Goal: Information Seeking & Learning: Check status

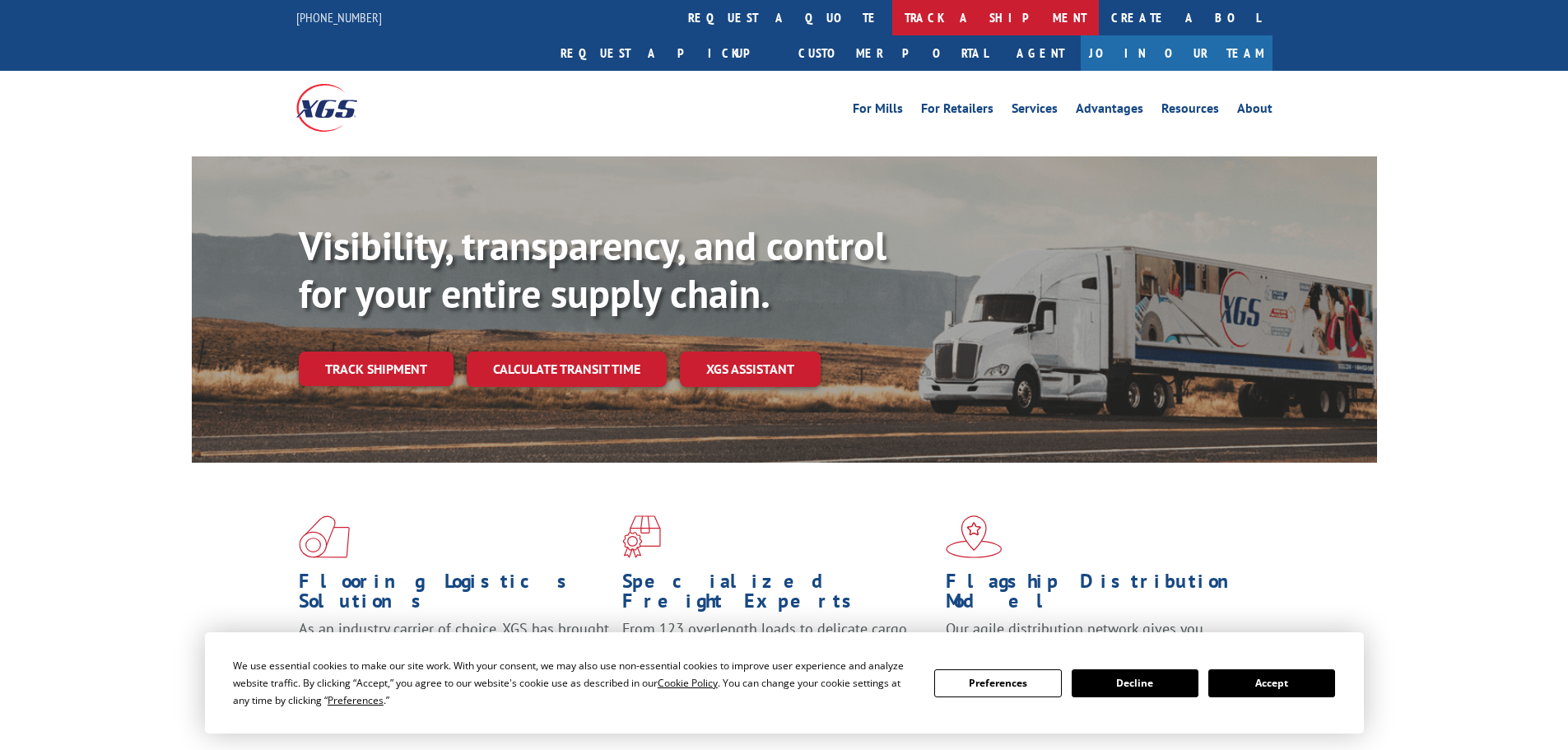
click at [893, 18] on link "track a shipment" at bounding box center [996, 17] width 206 height 35
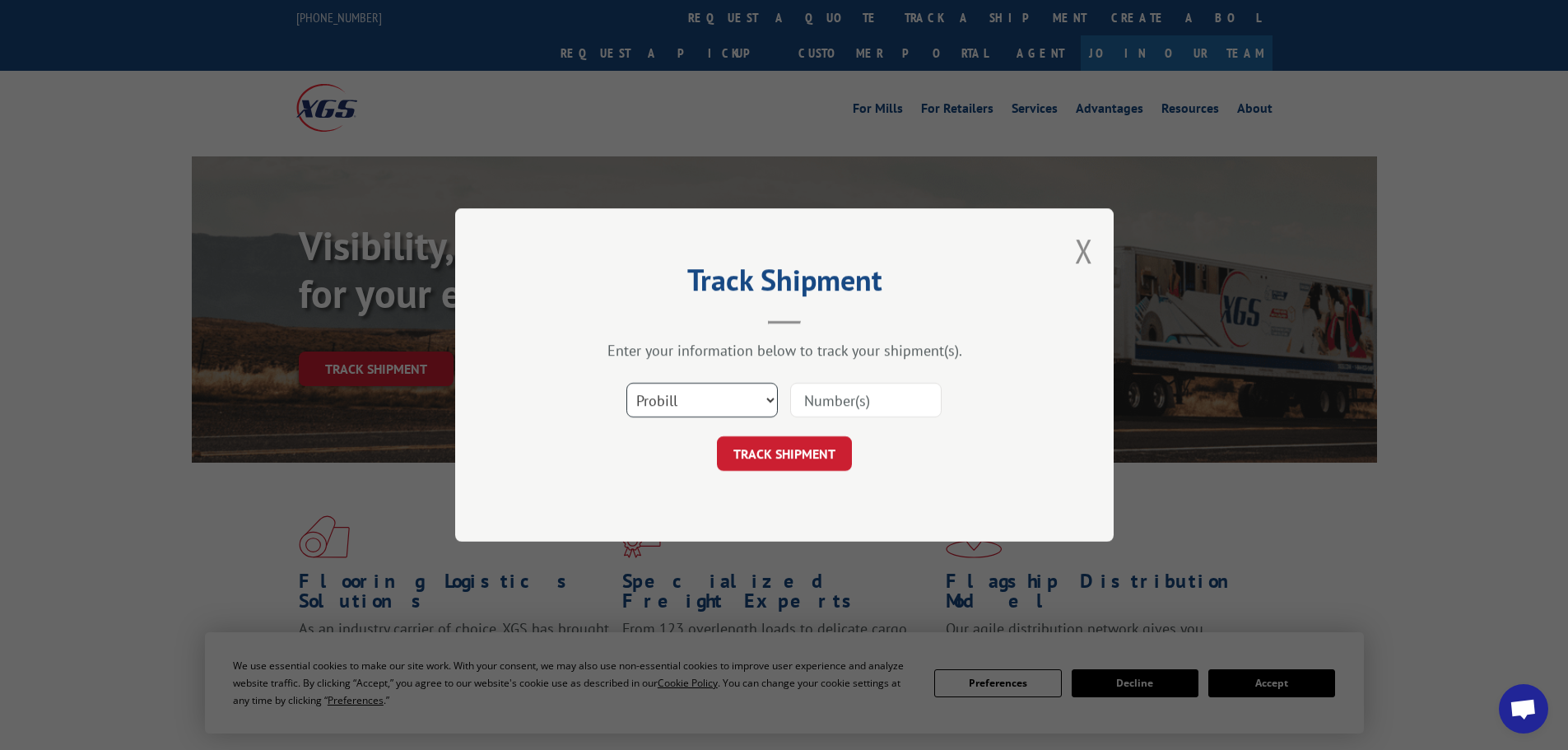
click at [701, 405] on select "Select category... Probill BOL PO" at bounding box center [702, 400] width 151 height 35
select select "bol"
click at [626, 383] on select "Select category... Probill BOL PO" at bounding box center [702, 400] width 151 height 35
click at [861, 401] on input at bounding box center [866, 400] width 151 height 35
paste input "6970496"
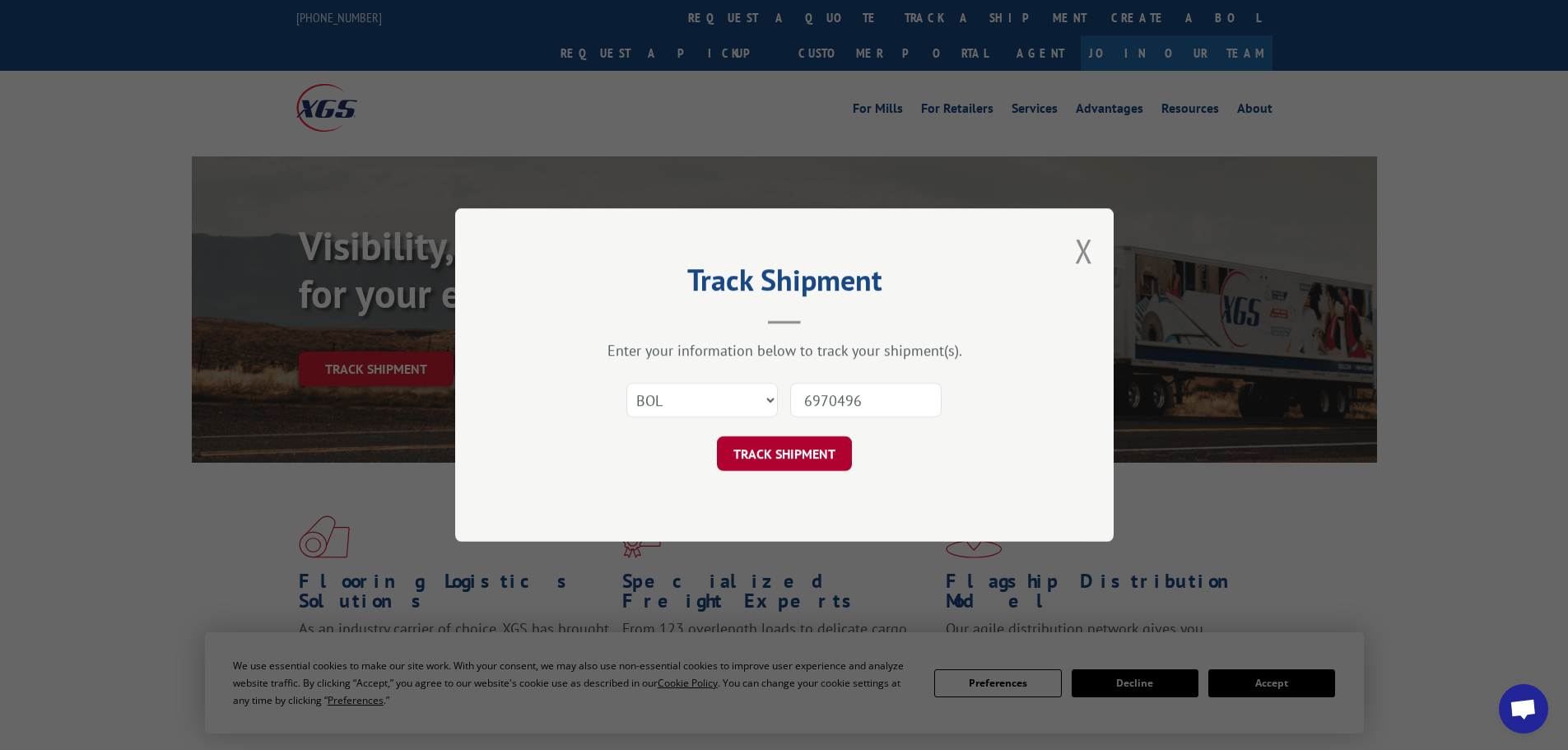
type input "6970496"
click at [805, 451] on button "TRACK SHIPMENT" at bounding box center [784, 453] width 135 height 35
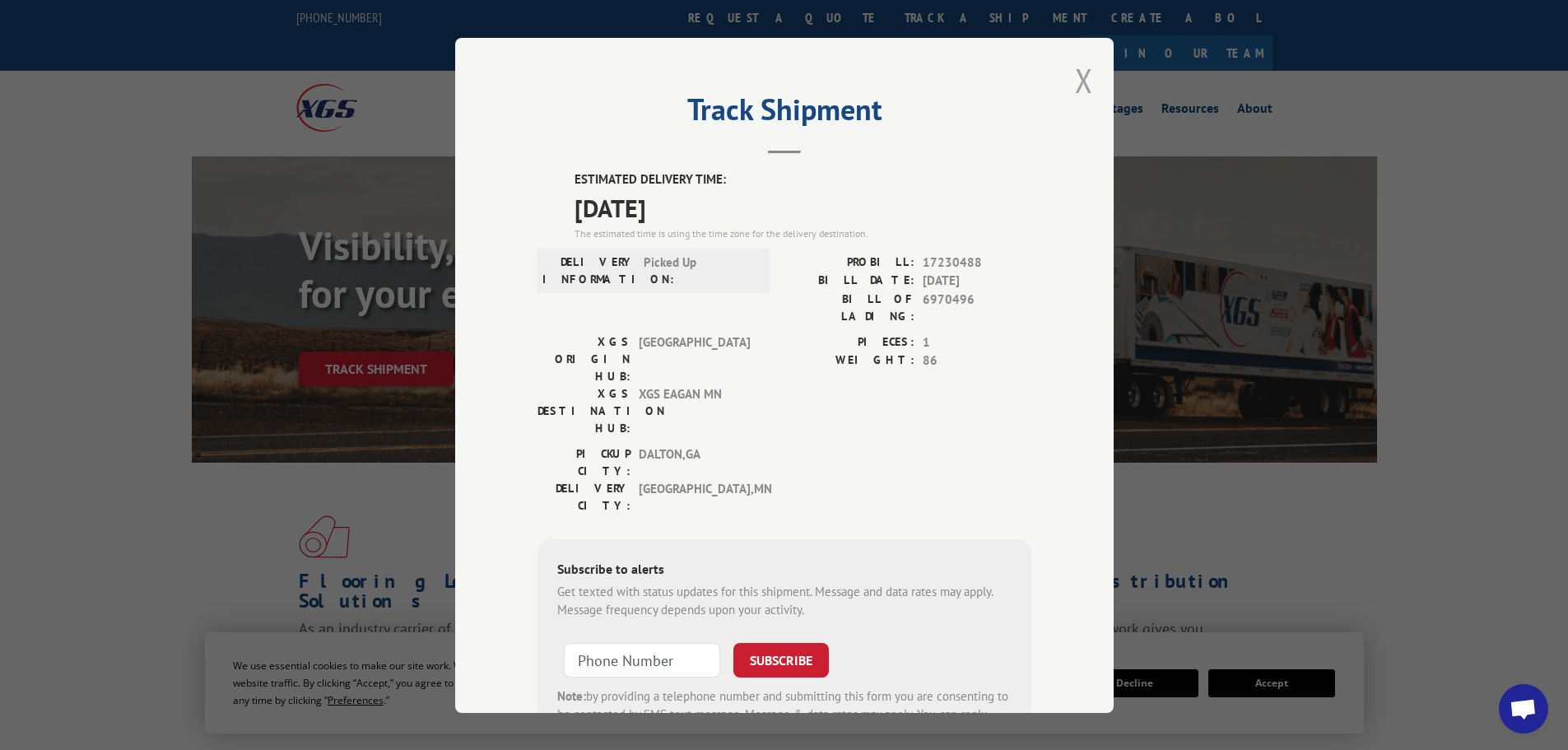
click at [1077, 77] on button "Close modal" at bounding box center [1084, 80] width 18 height 44
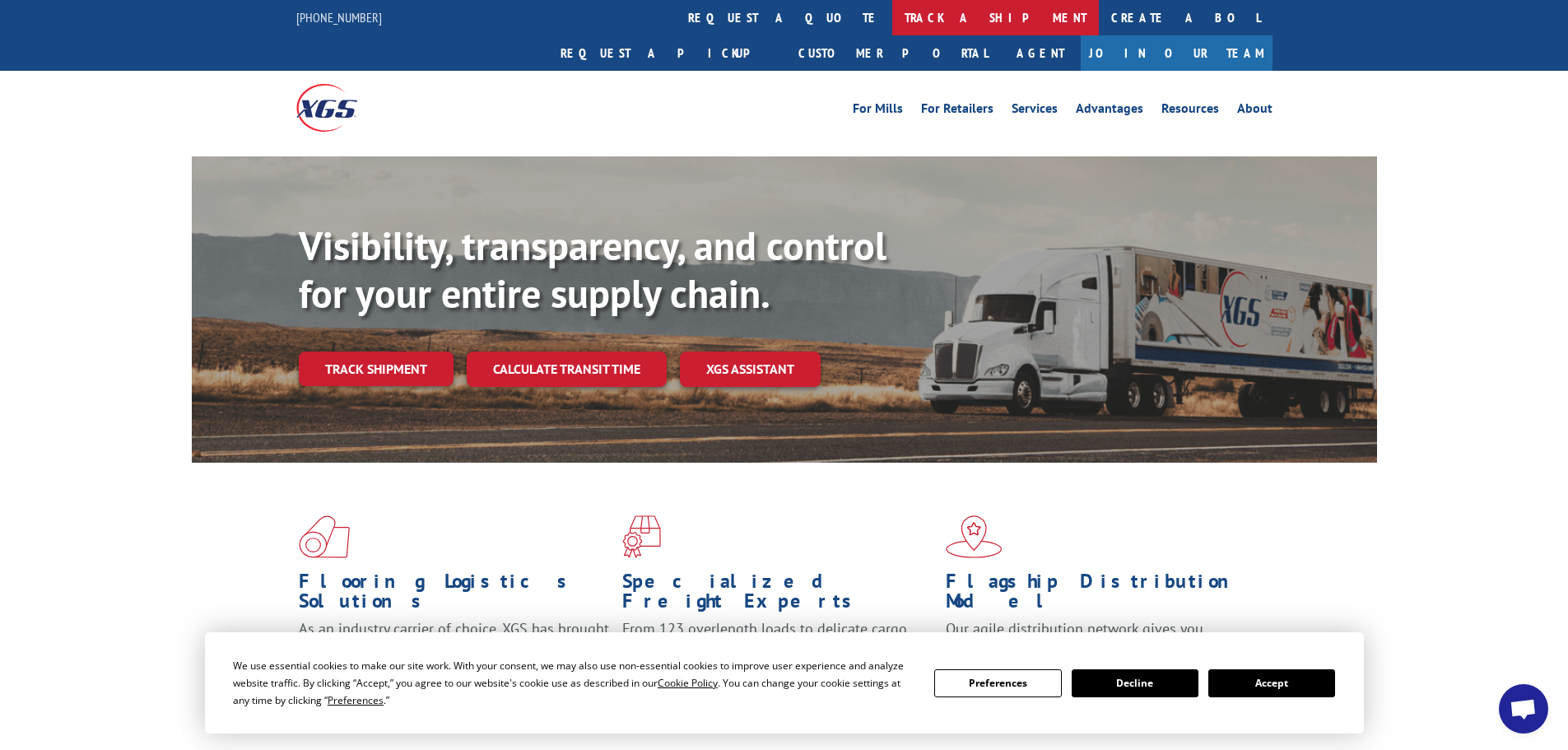
click at [893, 22] on link "track a shipment" at bounding box center [996, 17] width 206 height 35
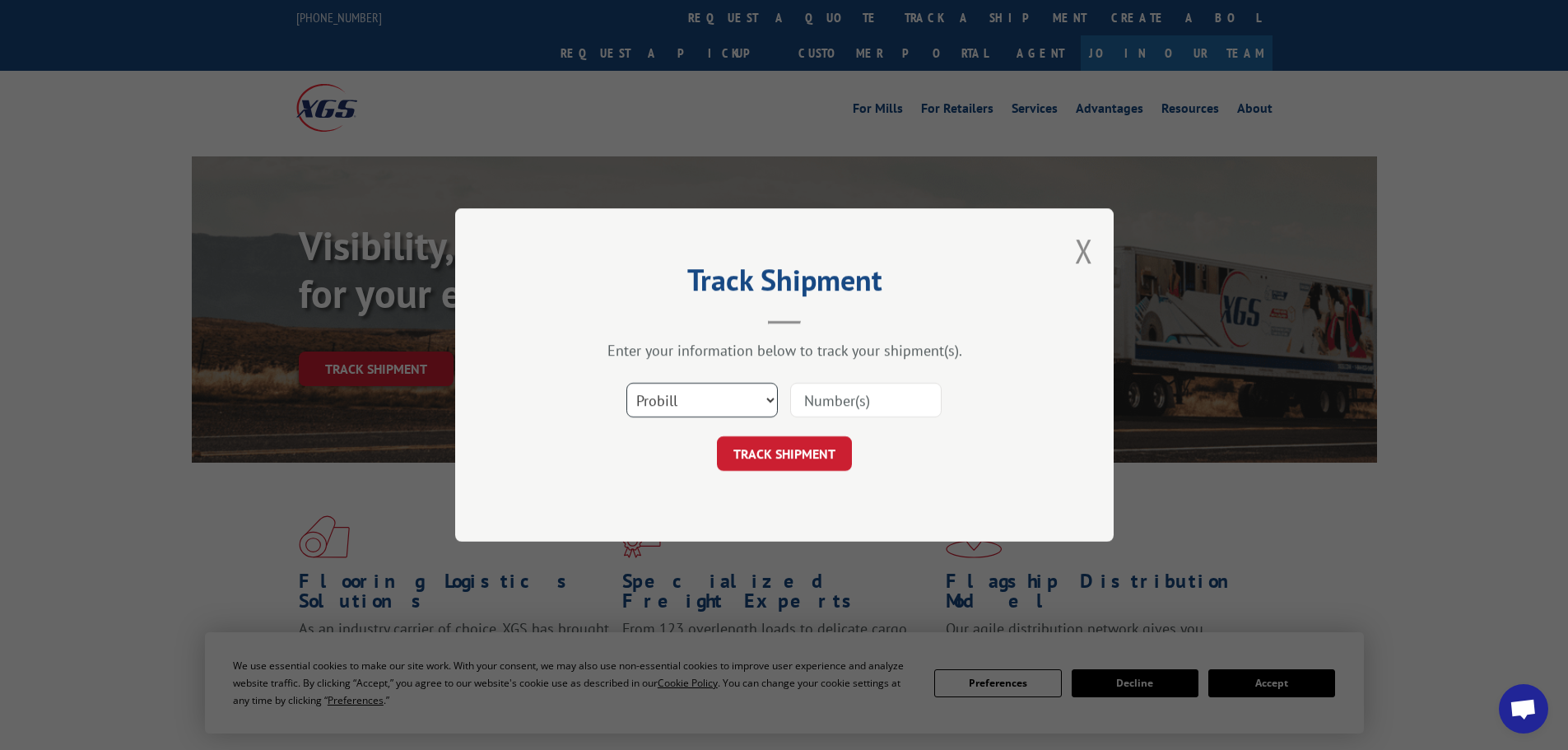
click at [702, 410] on select "Select category... Probill BOL PO" at bounding box center [702, 400] width 151 height 35
select select "bol"
click at [626, 383] on select "Select category... Probill BOL PO" at bounding box center [702, 400] width 151 height 35
click at [840, 388] on input at bounding box center [866, 400] width 151 height 35
paste input "5286192"
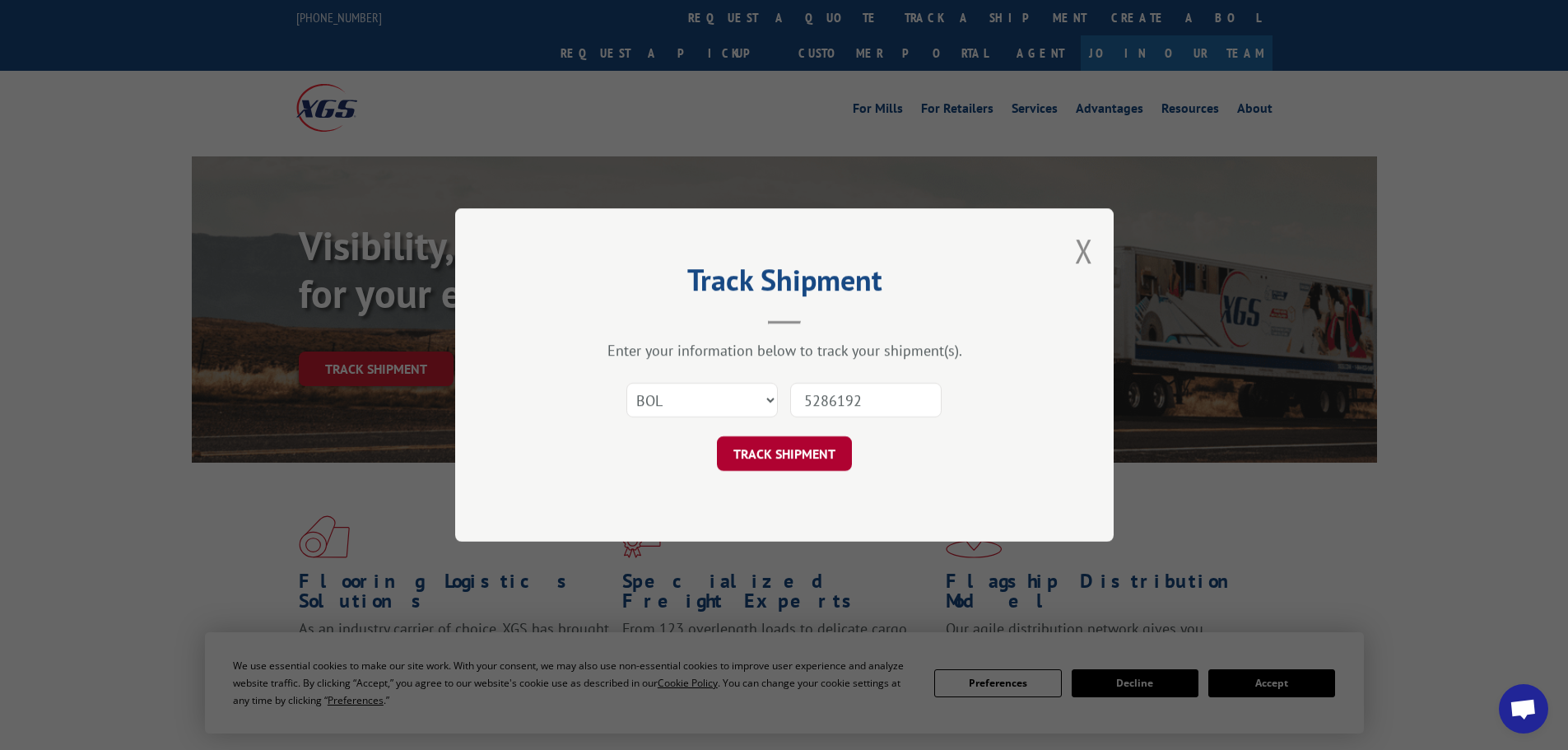
type input "5286192"
click at [804, 458] on button "TRACK SHIPMENT" at bounding box center [784, 453] width 135 height 35
